Goal: Information Seeking & Learning: Find specific fact

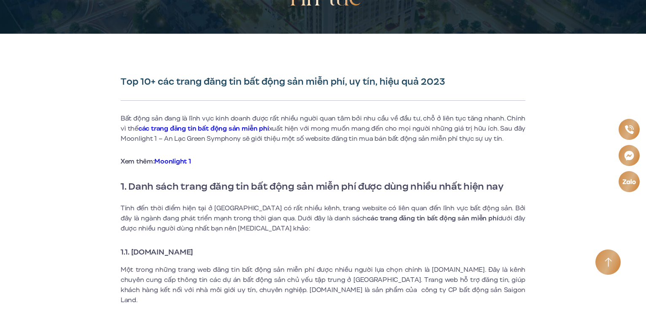
scroll to position [211, 0]
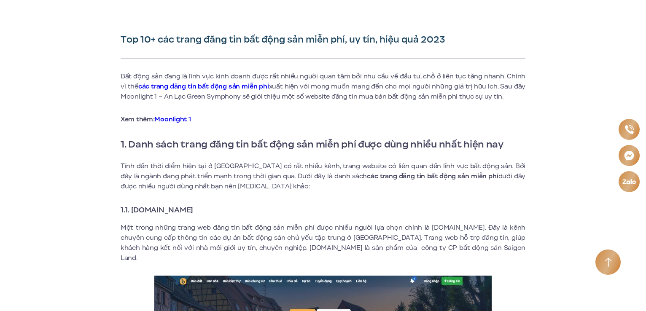
drag, startPoint x: 219, startPoint y: 208, endPoint x: 133, endPoint y: 211, distance: 86.0
click at [133, 211] on h3 "1.1. [DOMAIN_NAME]" at bounding box center [323, 210] width 405 height 12
copy strong "[DOMAIN_NAME]"
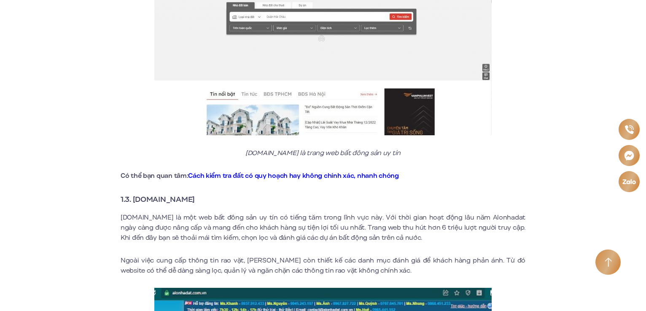
scroll to position [843, 0]
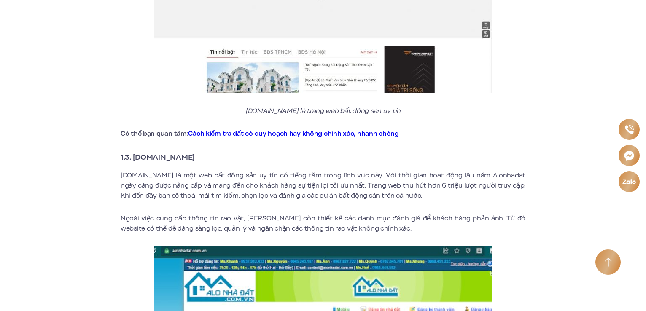
drag, startPoint x: 196, startPoint y: 149, endPoint x: 135, endPoint y: 151, distance: 61.6
click at [135, 151] on h3 "1.3. [DOMAIN_NAME]" at bounding box center [323, 157] width 405 height 12
copy strong "[DOMAIN_NAME]"
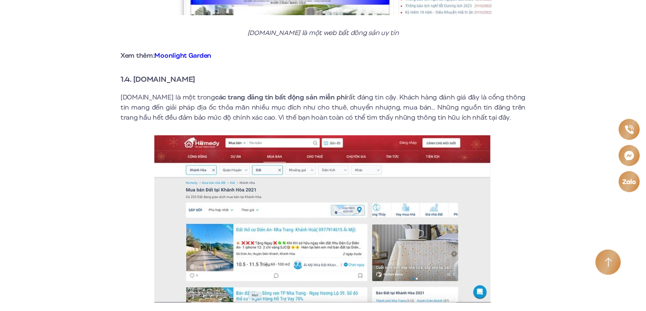
scroll to position [1306, 0]
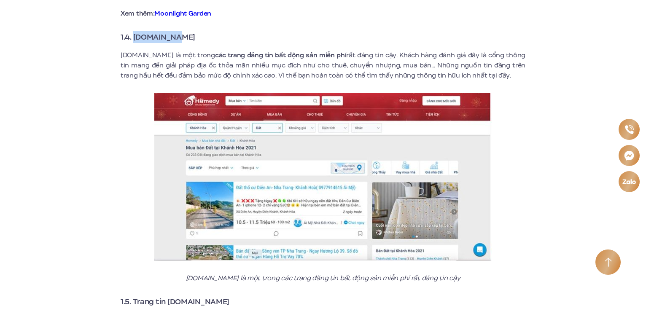
drag, startPoint x: 169, startPoint y: 28, endPoint x: 134, endPoint y: 30, distance: 35.5
click at [134, 31] on h3 "1.4. [DOMAIN_NAME]" at bounding box center [323, 37] width 405 height 12
copy strong "[DOMAIN_NAME]"
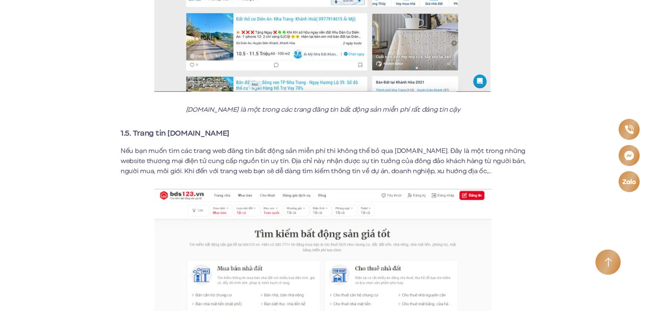
scroll to position [1517, 0]
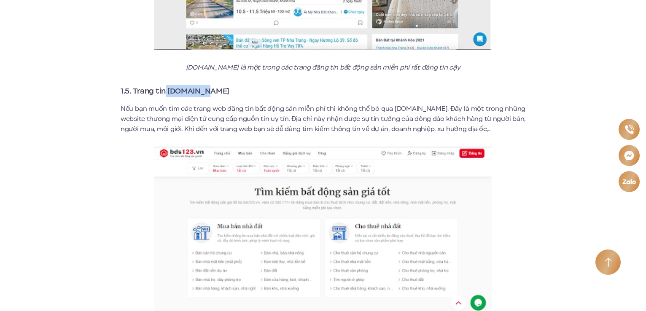
drag, startPoint x: 209, startPoint y: 83, endPoint x: 165, endPoint y: 83, distance: 43.8
click at [165, 85] on h3 "1.5. Trang tin [DOMAIN_NAME]" at bounding box center [323, 91] width 405 height 12
copy strong "[DOMAIN_NAME]"
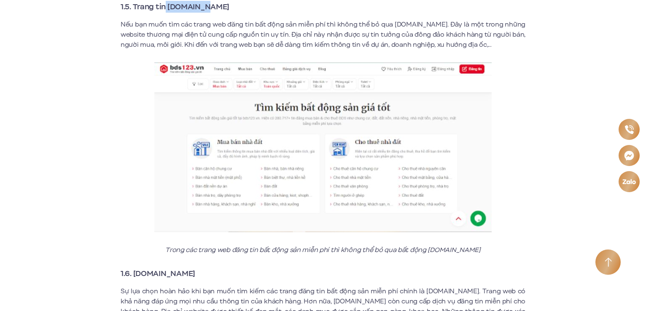
scroll to position [1728, 0]
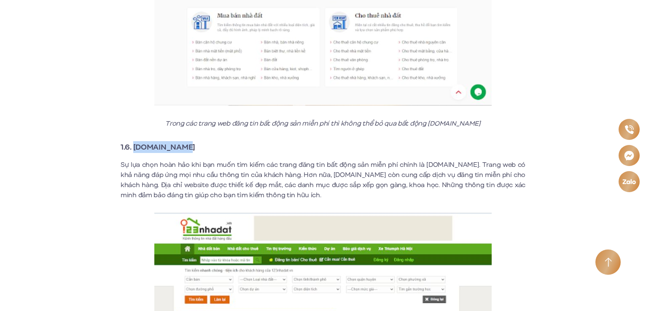
drag, startPoint x: 187, startPoint y: 133, endPoint x: 134, endPoint y: 139, distance: 53.0
click at [134, 141] on h3 "1.6. [DOMAIN_NAME]" at bounding box center [323, 147] width 405 height 12
copy strong "[DOMAIN_NAME]"
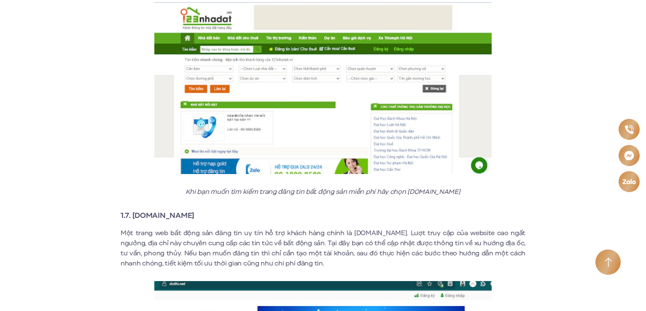
scroll to position [1980, 0]
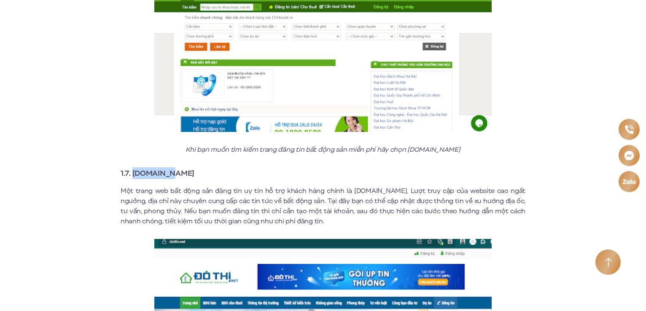
drag, startPoint x: 170, startPoint y: 163, endPoint x: 133, endPoint y: 168, distance: 37.1
click at [133, 168] on h3 "1.7. [DOMAIN_NAME]" at bounding box center [323, 173] width 405 height 12
copy strong "[DOMAIN_NAME]"
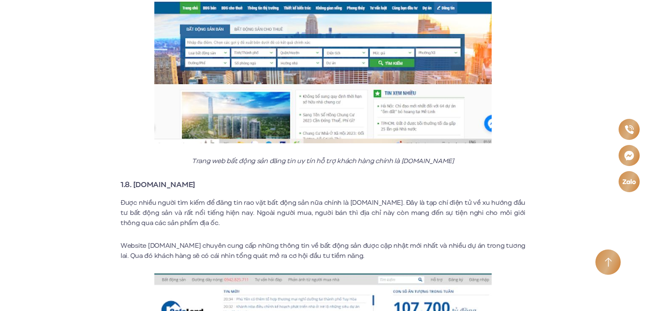
scroll to position [2317, 0]
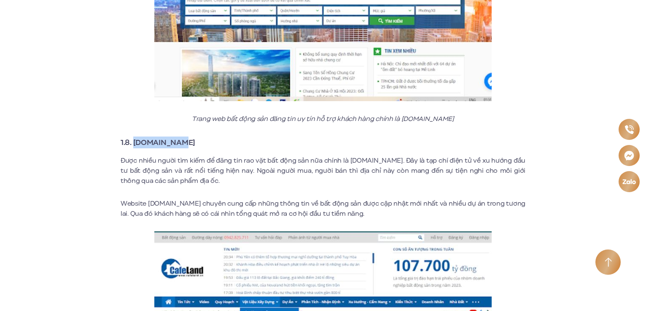
drag, startPoint x: 177, startPoint y: 134, endPoint x: 134, endPoint y: 137, distance: 42.3
click at [134, 137] on strong "1.8. [DOMAIN_NAME]" at bounding box center [158, 142] width 75 height 11
copy strong "[DOMAIN_NAME]"
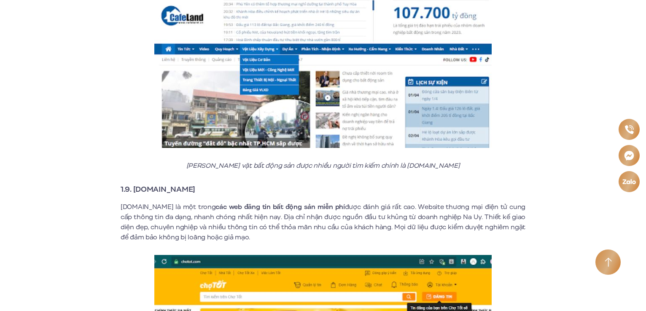
scroll to position [2697, 0]
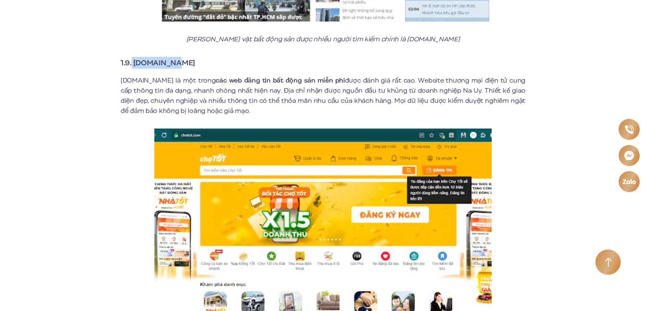
drag, startPoint x: 180, startPoint y: 54, endPoint x: 132, endPoint y: 52, distance: 48.1
click at [132, 57] on h3 "1.9. [DOMAIN_NAME]" at bounding box center [323, 63] width 405 height 12
copy strong "[DOMAIN_NAME]"
